Goal: Task Accomplishment & Management: Use online tool/utility

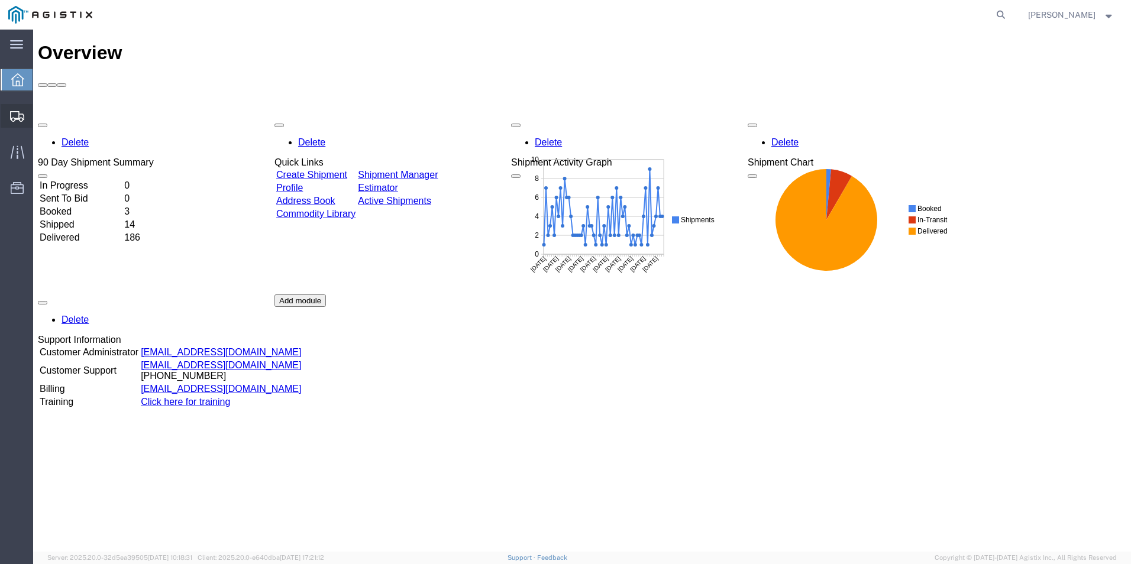
click at [0, 0] on span "Create from Template" at bounding box center [0, 0] width 0 height 0
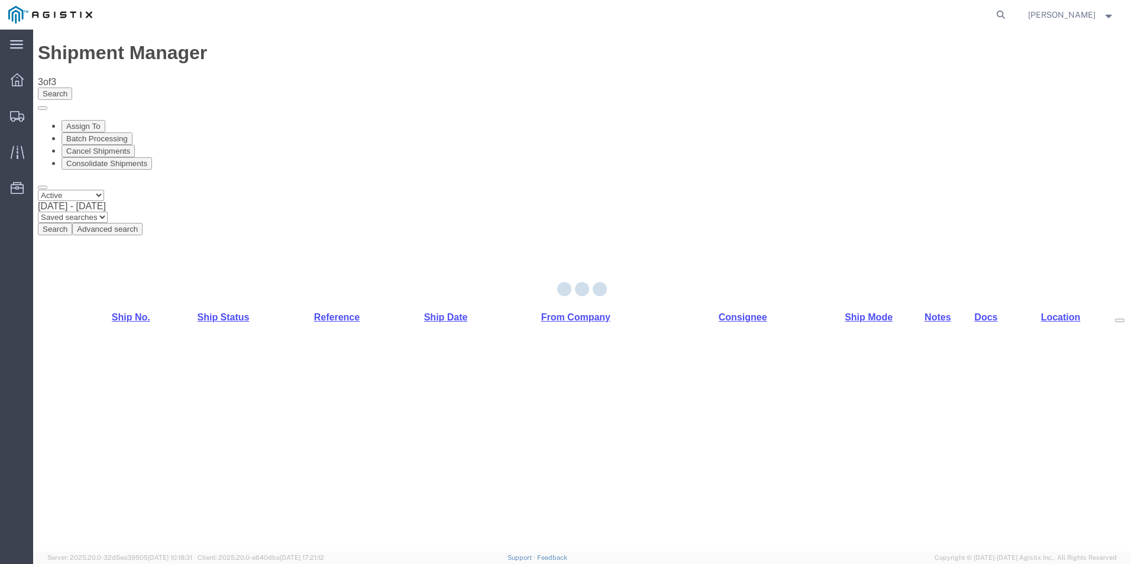
select select "PURCHORD"
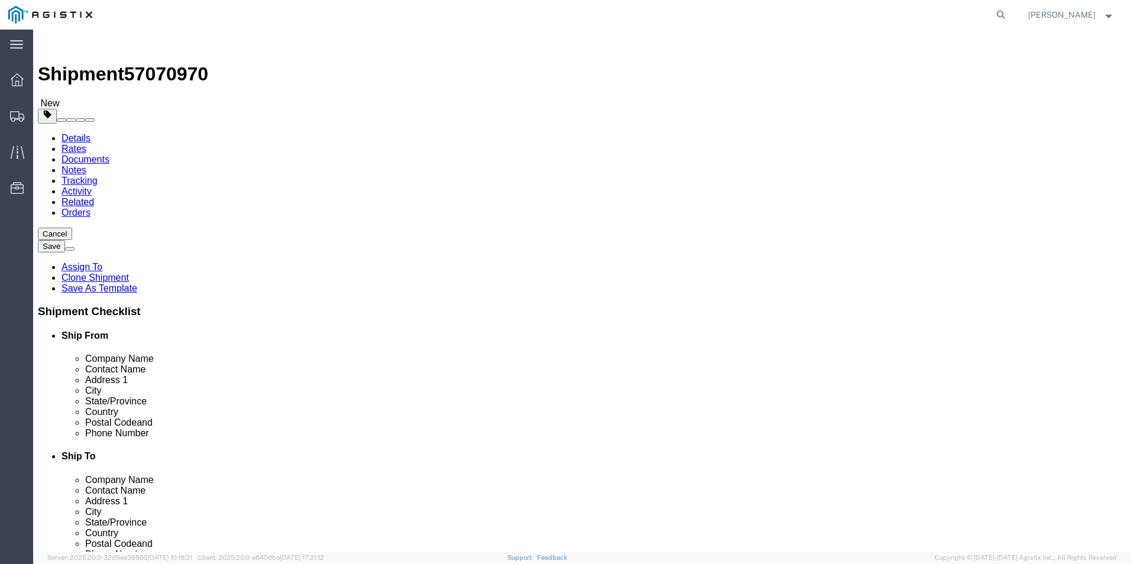
select select
click input "text"
type input "8888888888"
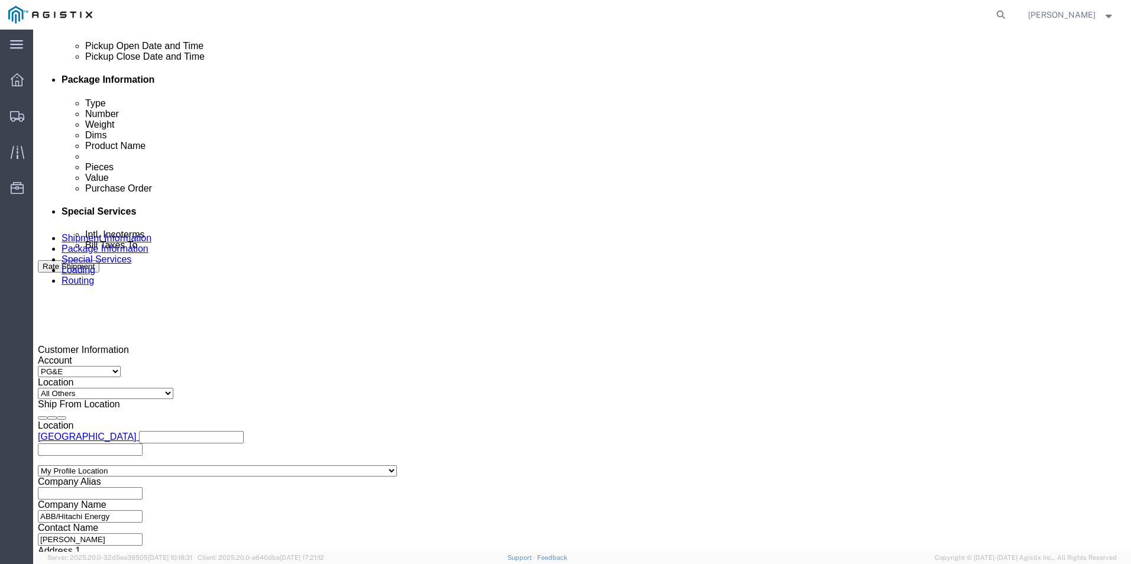
scroll to position [591, 0]
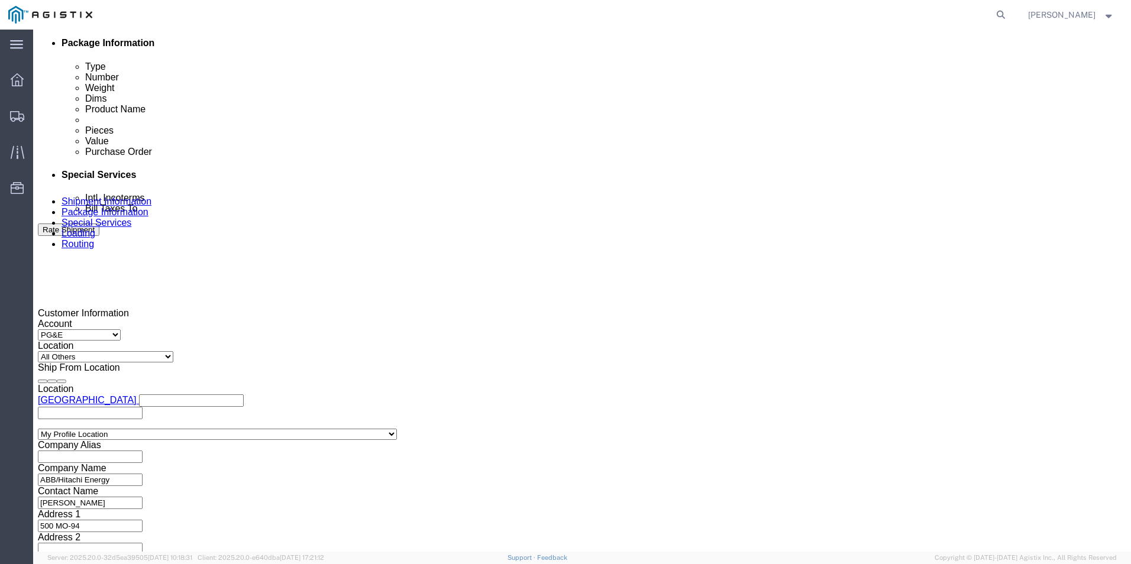
click div
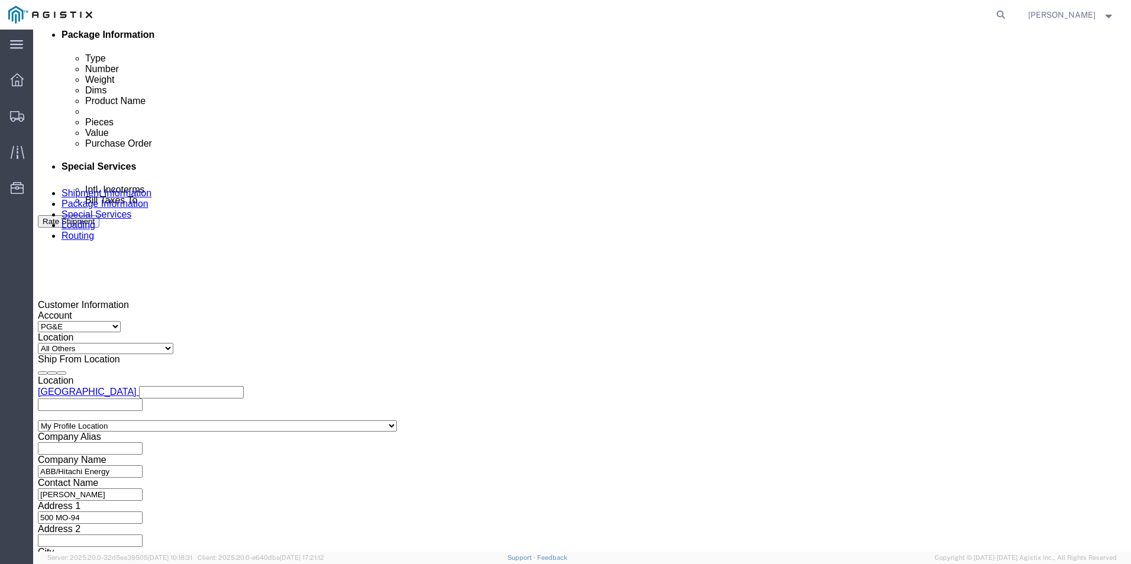
click div
click button "Apply"
click input "text"
type input "3501417194"
click select "Select Account Type Activity ID Airline Appointment Number ASN Batch Request # …"
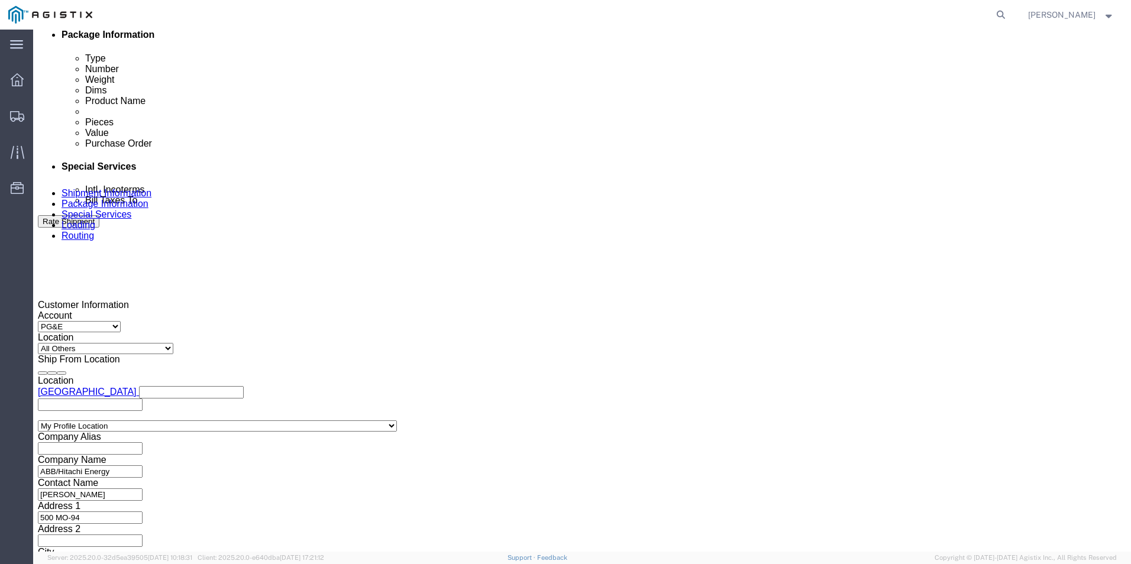
select select "BOL"
click select "Select Account Type Activity ID Airline Appointment Number ASN Batch Request # …"
click input "text"
type input "j"
type input "JC0002AF3"
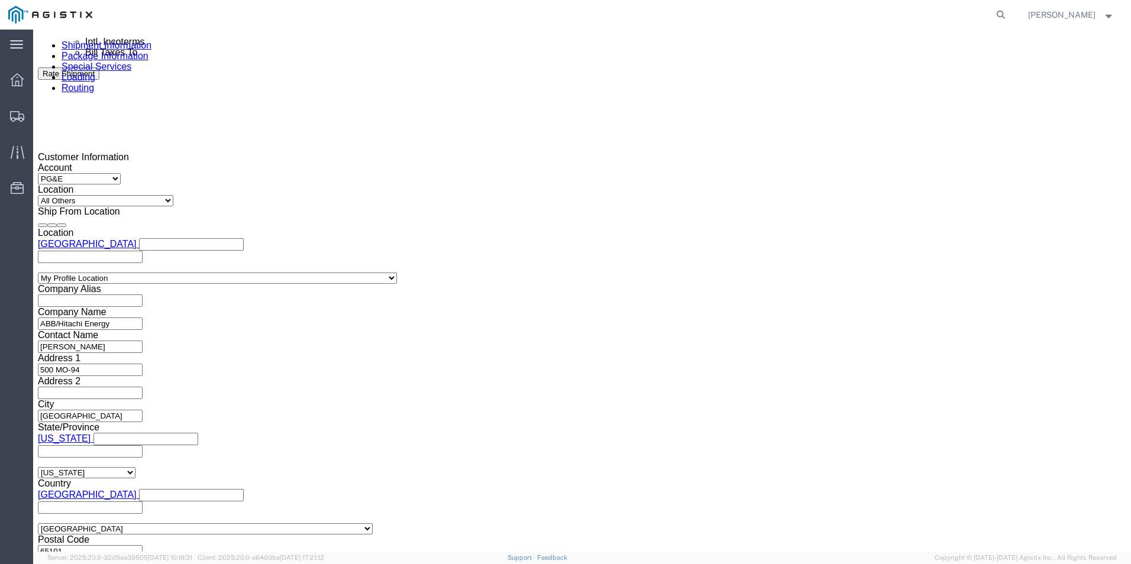
scroll to position [778, 0]
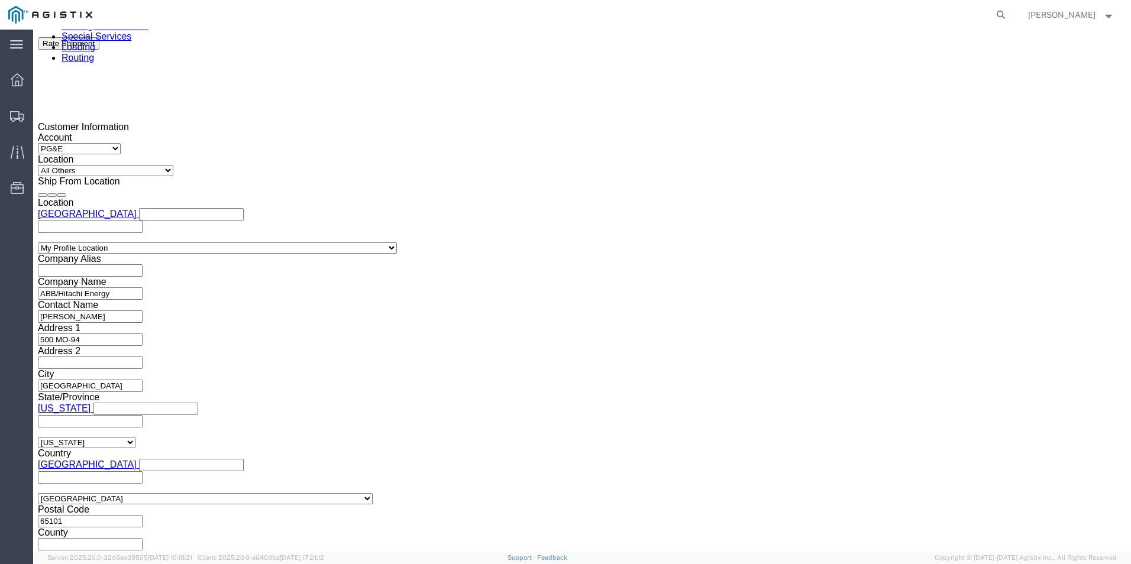
click button "Continue"
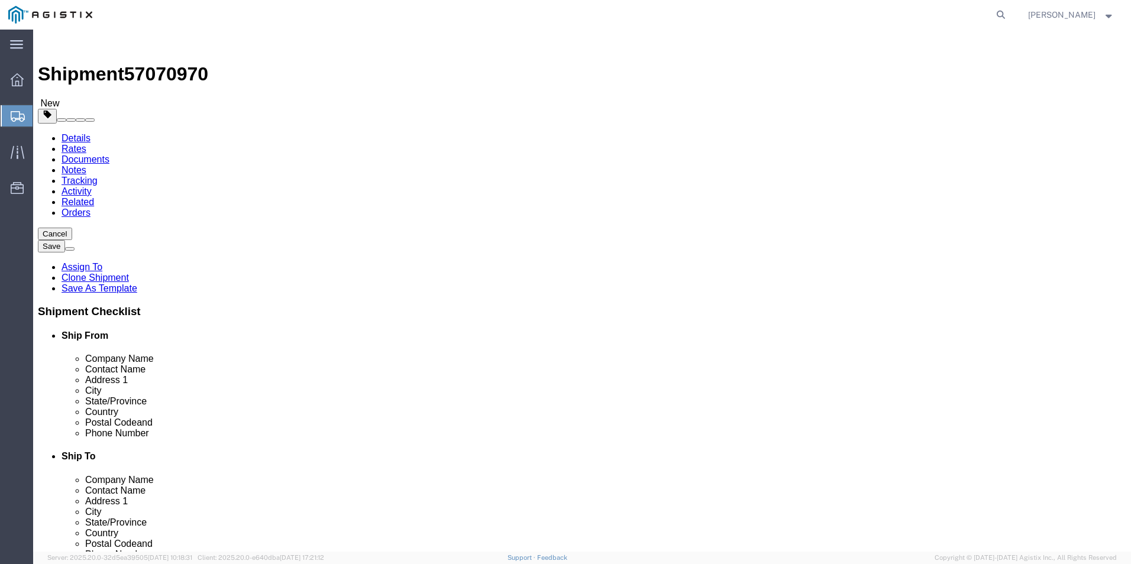
click input "text"
type input "1"
drag, startPoint x: 188, startPoint y: 249, endPoint x: 156, endPoint y: 249, distance: 31.9
click div "1"
type input "18"
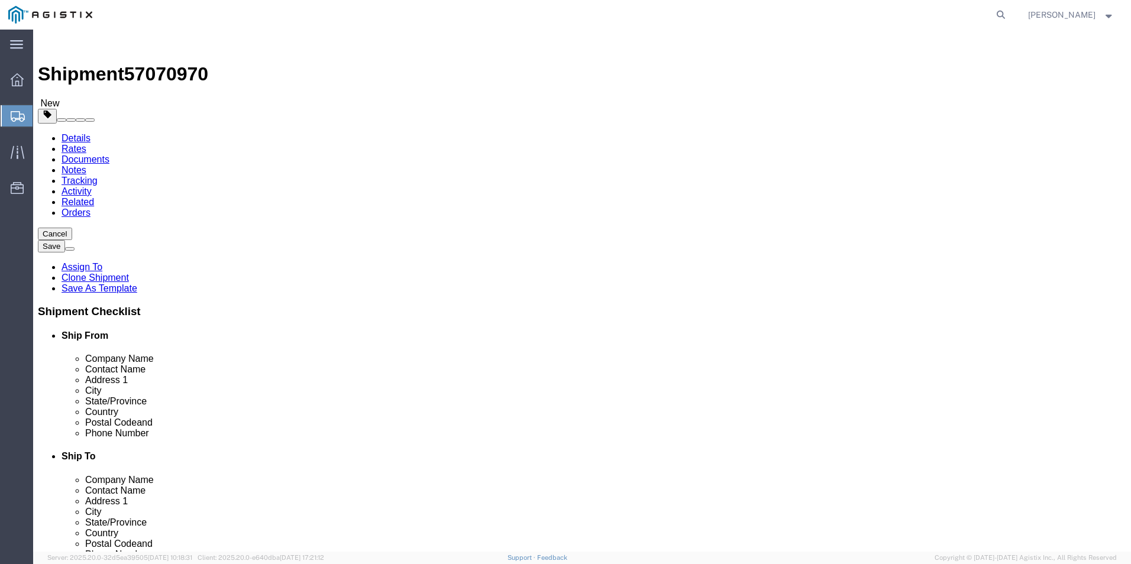
type input "388"
type input "72"
type input "21860.00"
click dd "0.00 Each"
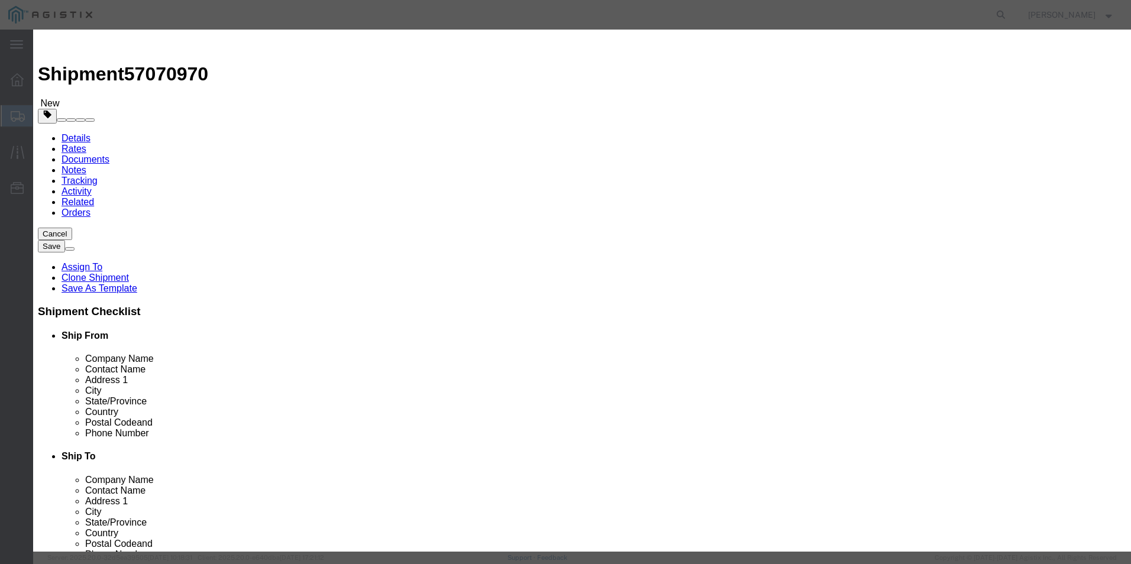
drag, startPoint x: 367, startPoint y: 113, endPoint x: 316, endPoint y: 111, distance: 50.3
click div "Pieces 0.00 Select Bag Barrels 100Board Feet Bottle Box Blister Pack Carats Can…"
type input "18"
click button "Save & Close"
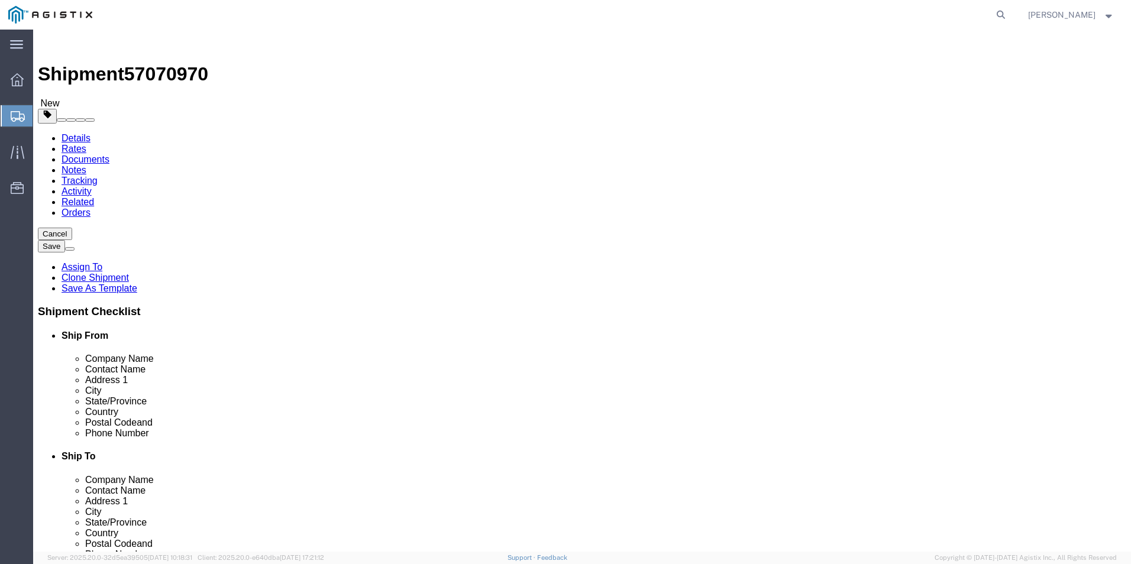
click button "Continue"
click link "Documents"
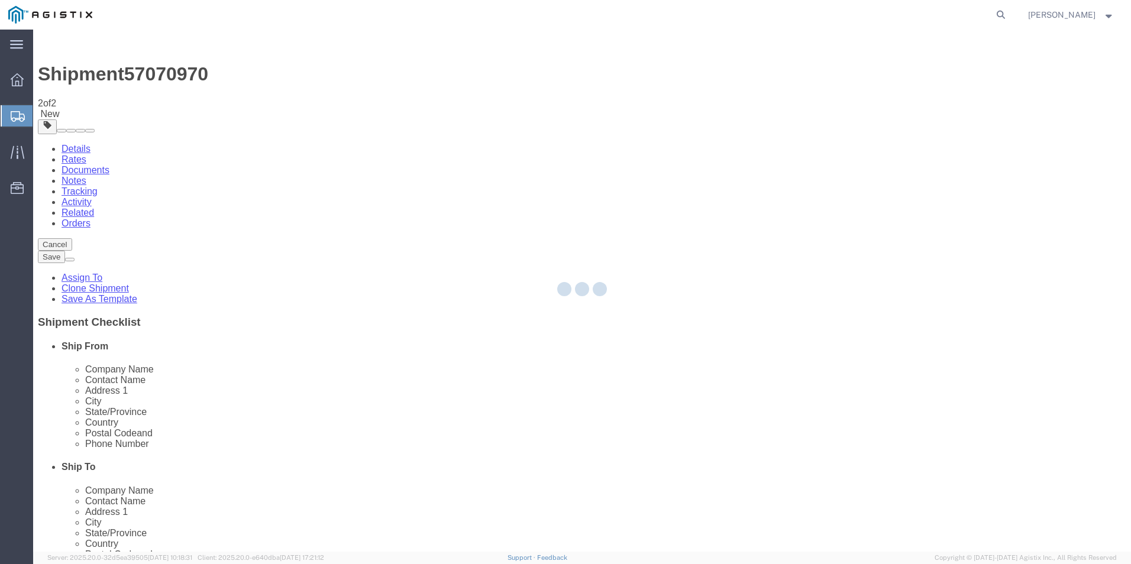
select select "54011"
